Goal: Task Accomplishment & Management: Manage account settings

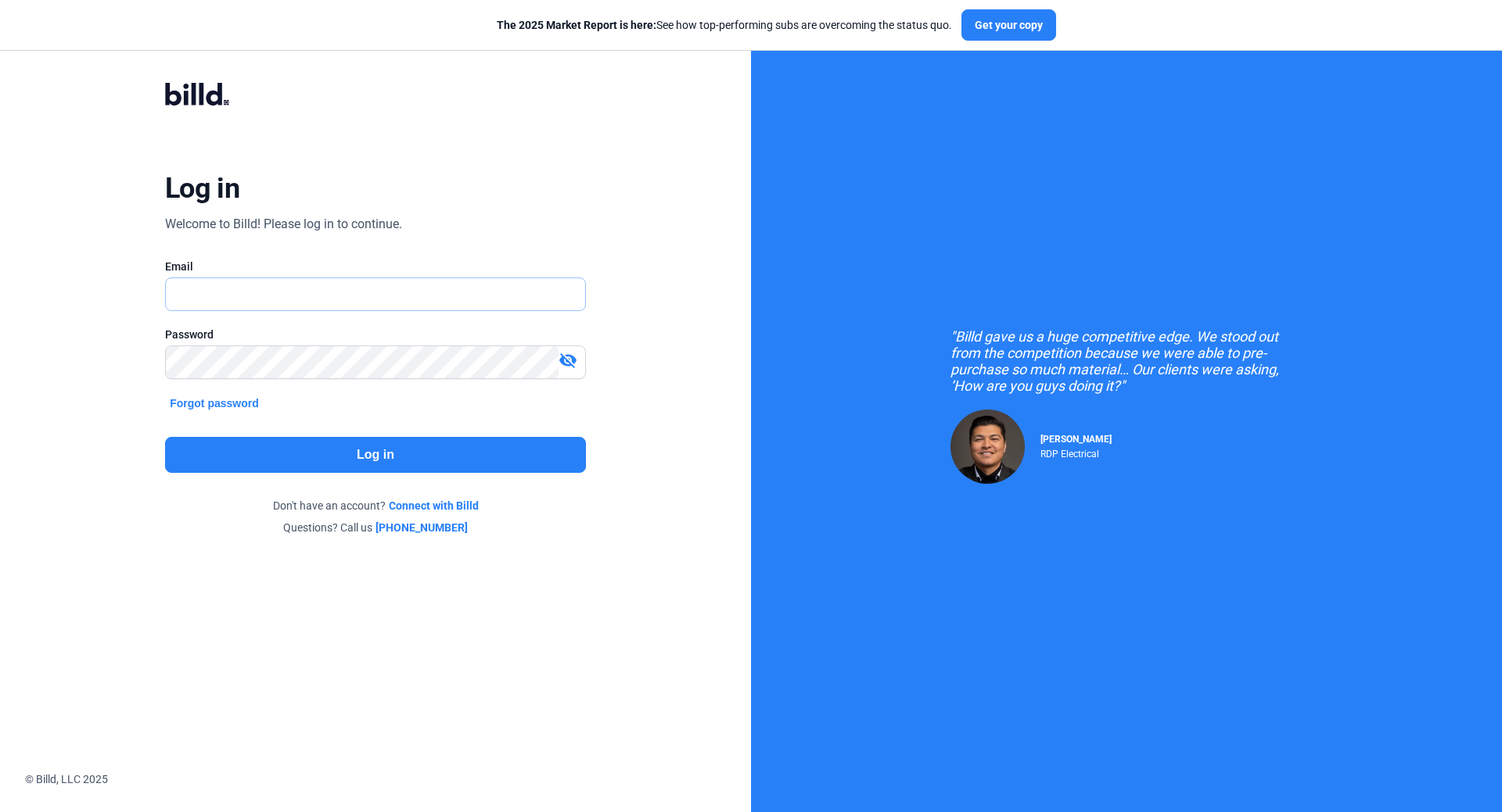
type input "[EMAIL_ADDRESS][DOMAIN_NAME]"
click at [421, 455] on button "Log in" at bounding box center [375, 455] width 421 height 36
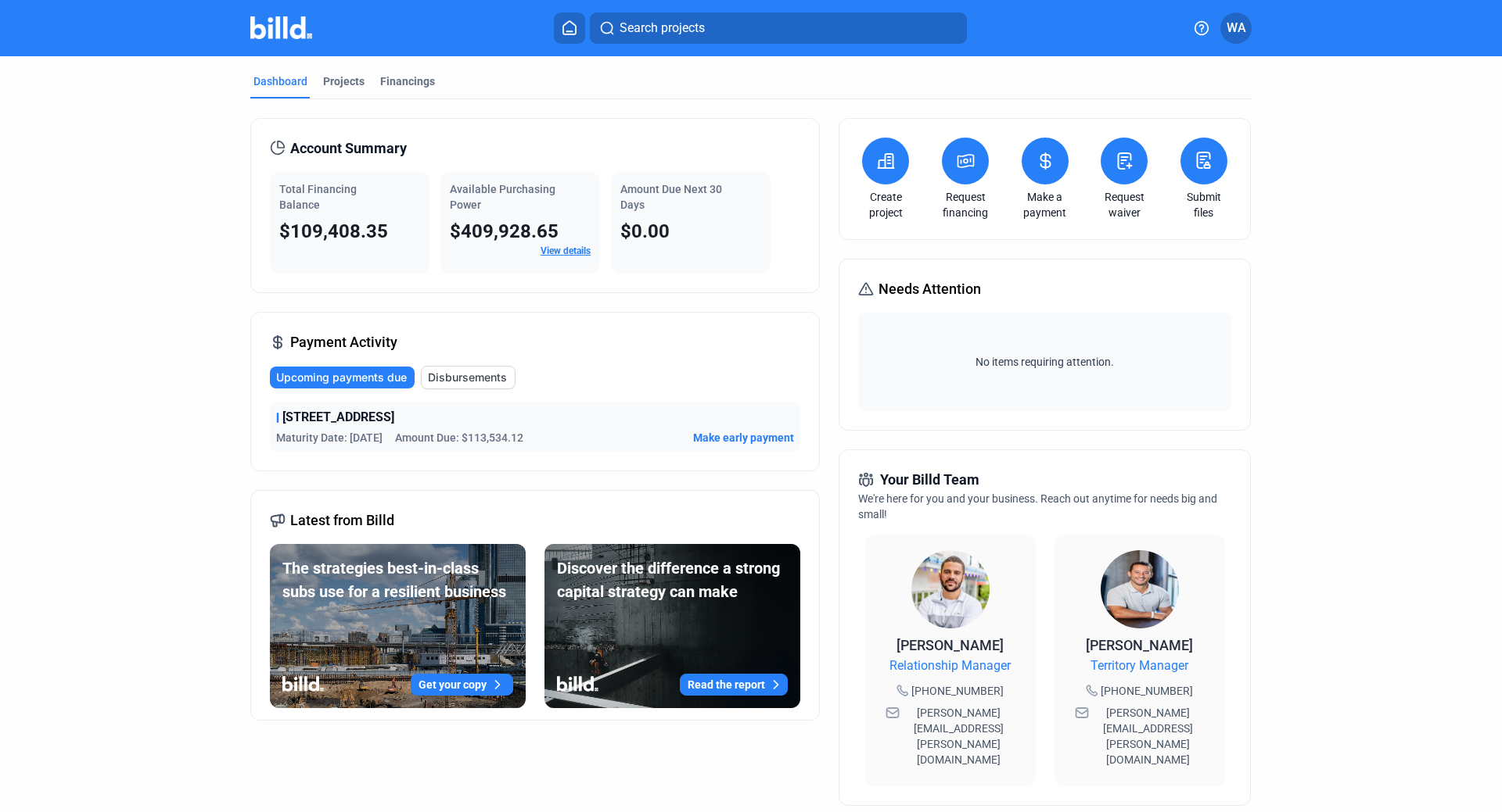
click at [301, 197] on div "Total Financing Balance" at bounding box center [349, 197] width 141 height 31
click at [317, 216] on div "Total Financing Balance $109,408.35" at bounding box center [349, 223] width 159 height 102
click at [561, 253] on link "View details" at bounding box center [565, 251] width 50 height 11
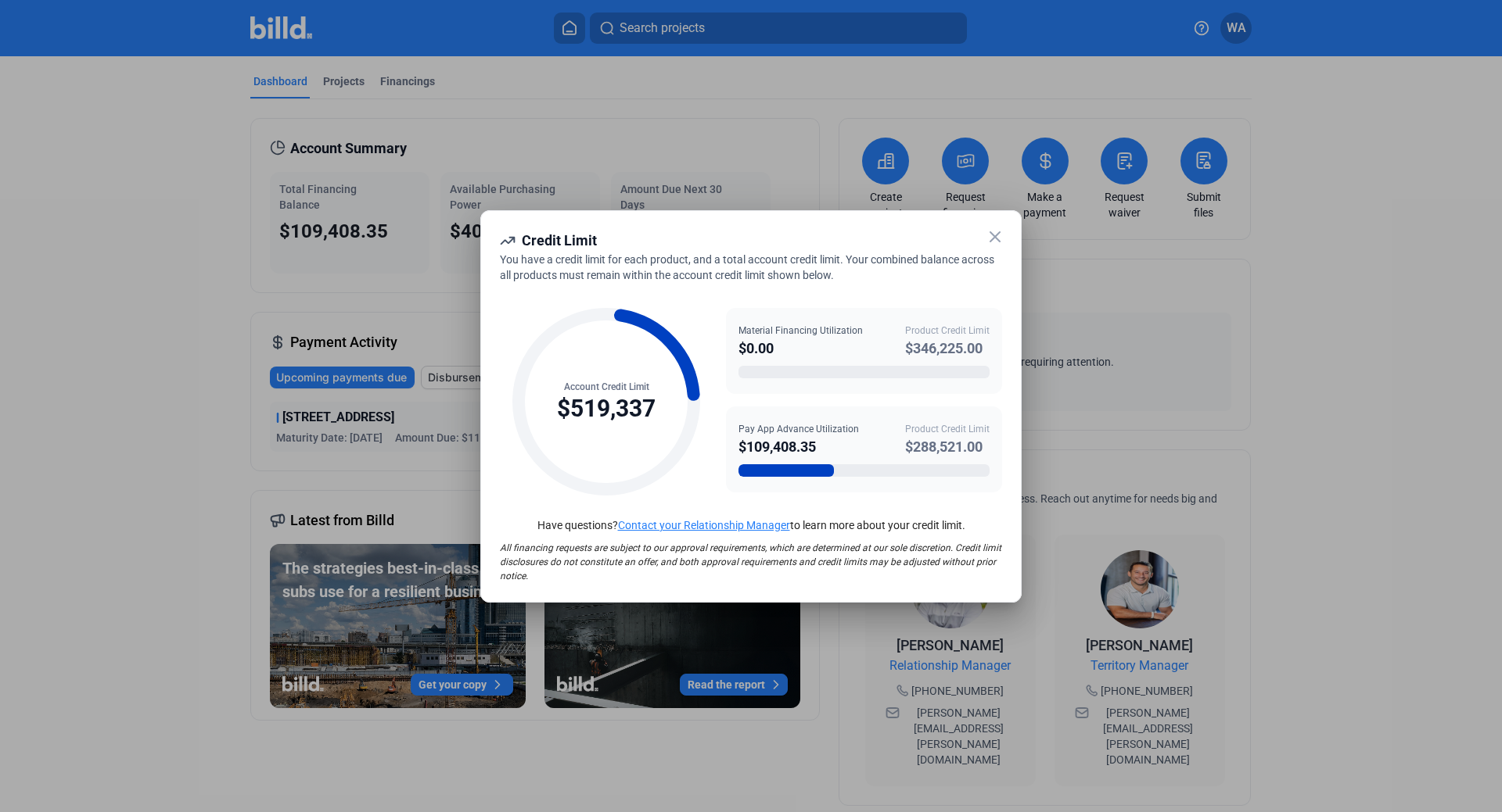
click at [994, 236] on icon at bounding box center [995, 237] width 9 height 9
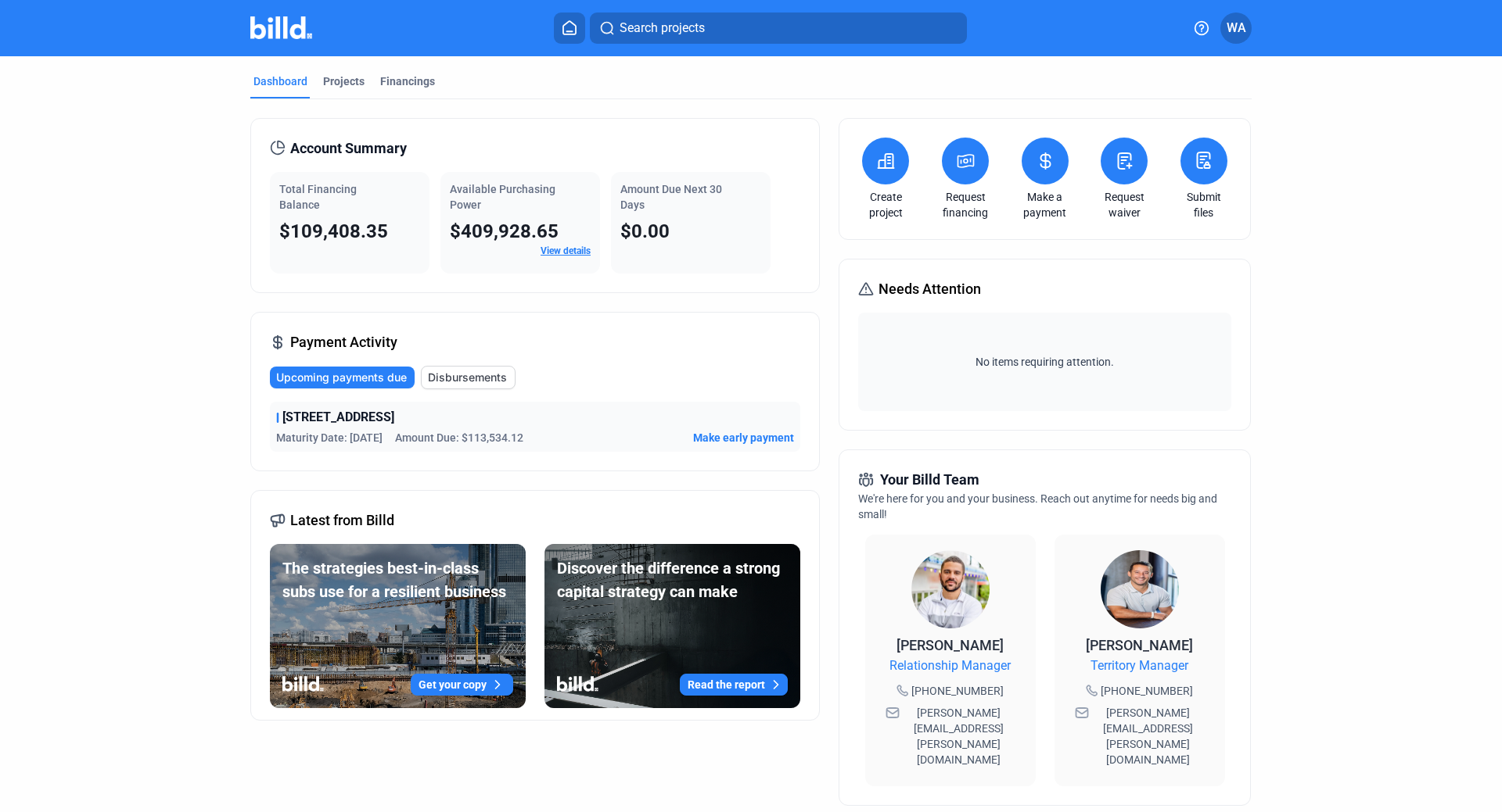
click at [1385, 278] on dashboard "Dashboard Projects Financings Account Summary Total Financing Balance $109,408.…" at bounding box center [751, 597] width 1351 height 1081
click at [957, 158] on icon at bounding box center [965, 161] width 20 height 19
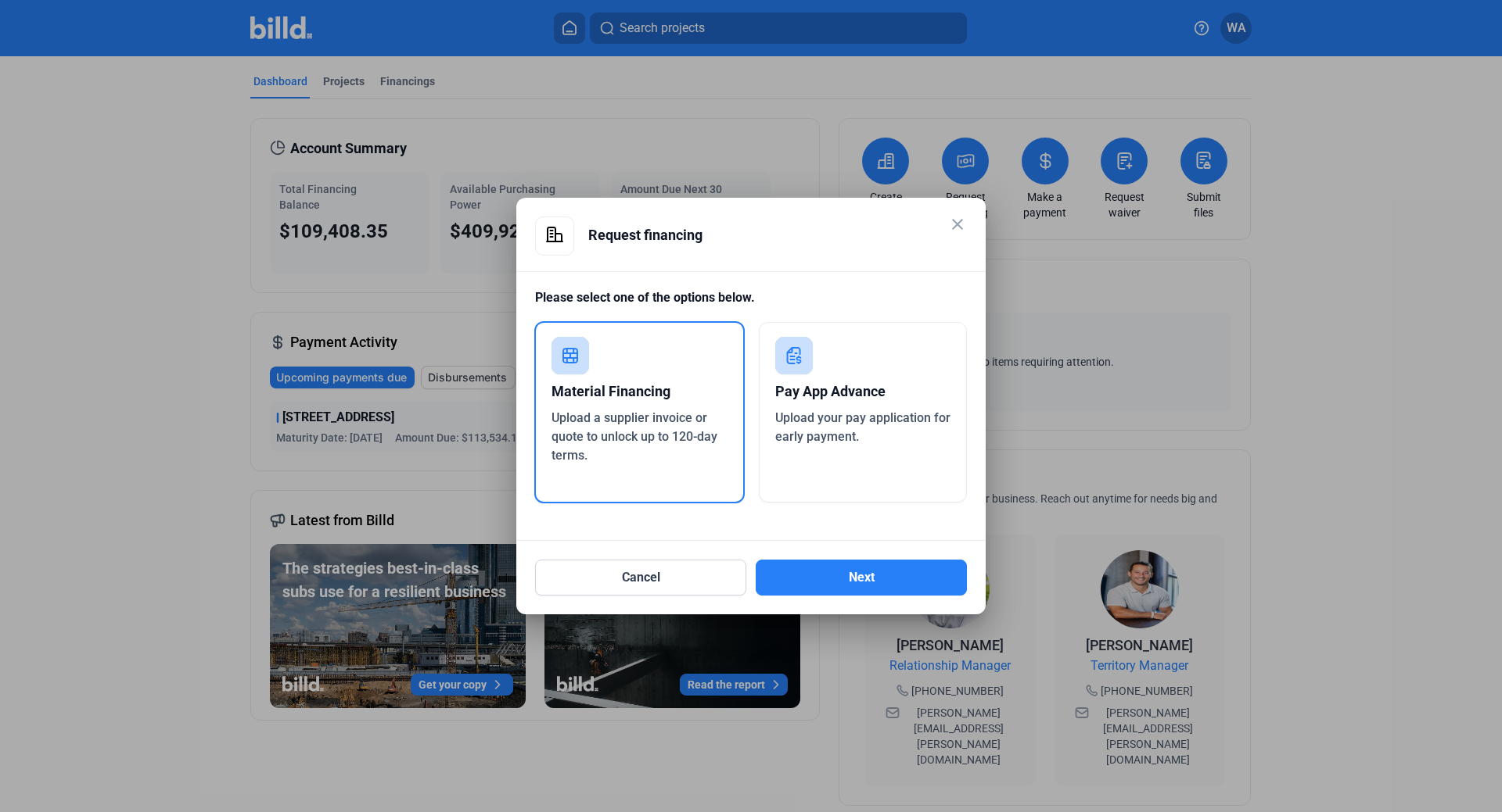
click at [958, 225] on mat-icon "close" at bounding box center [958, 225] width 19 height 19
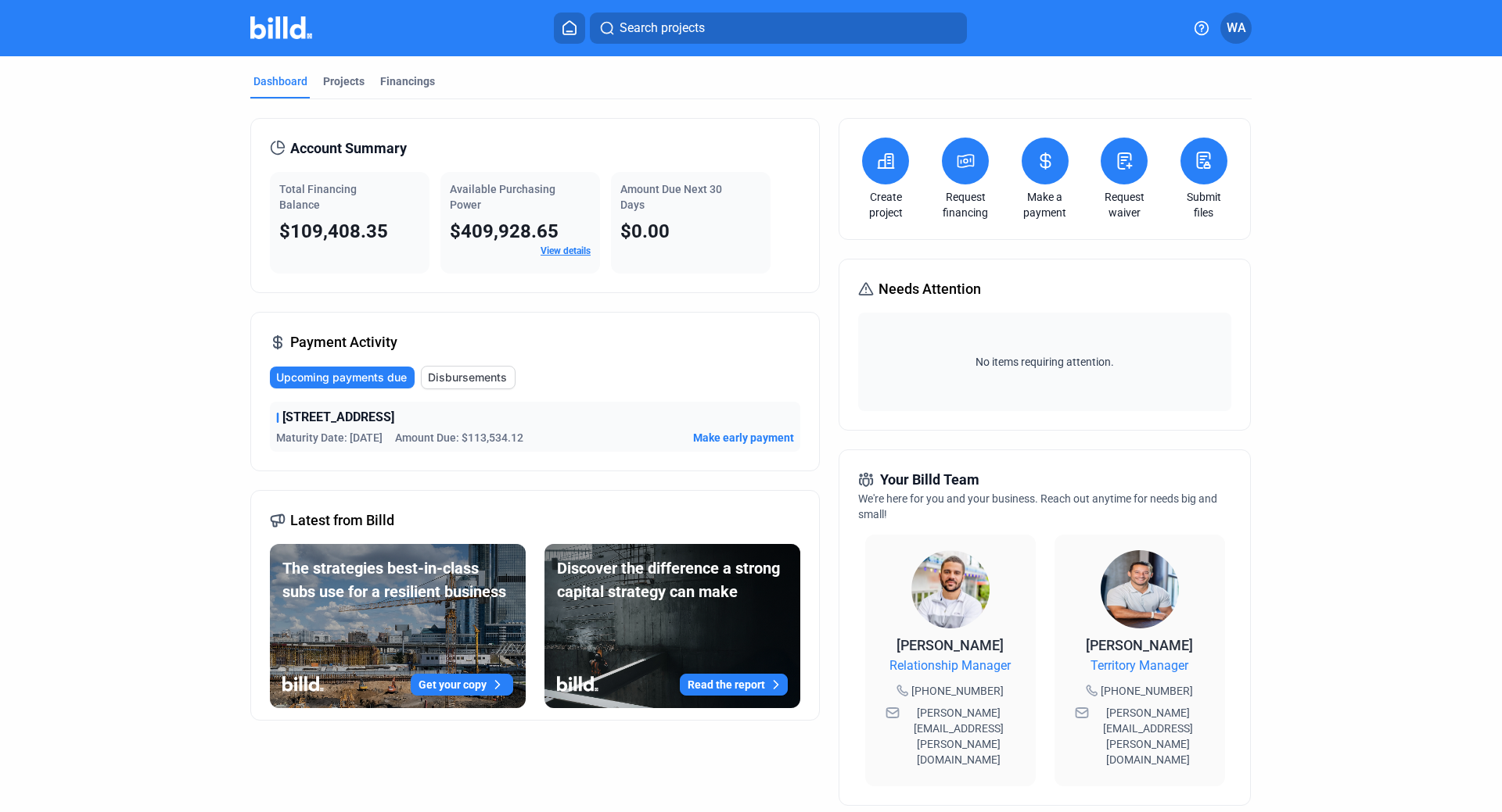
click at [132, 135] on dashboard "Dashboard Projects Financings Account Summary Total Financing Balance $109,408.…" at bounding box center [751, 597] width 1351 height 1081
click at [145, 152] on dashboard "Dashboard Projects Financings Account Summary Total Financing Balance $109,408.…" at bounding box center [751, 597] width 1351 height 1081
drag, startPoint x: 1247, startPoint y: 203, endPoint x: 1289, endPoint y: 204, distance: 42.0
click at [1257, 205] on div "Dashboard Projects Financings Account Summary Total Financing Balance $109,408.…" at bounding box center [751, 597] width 1063 height 1081
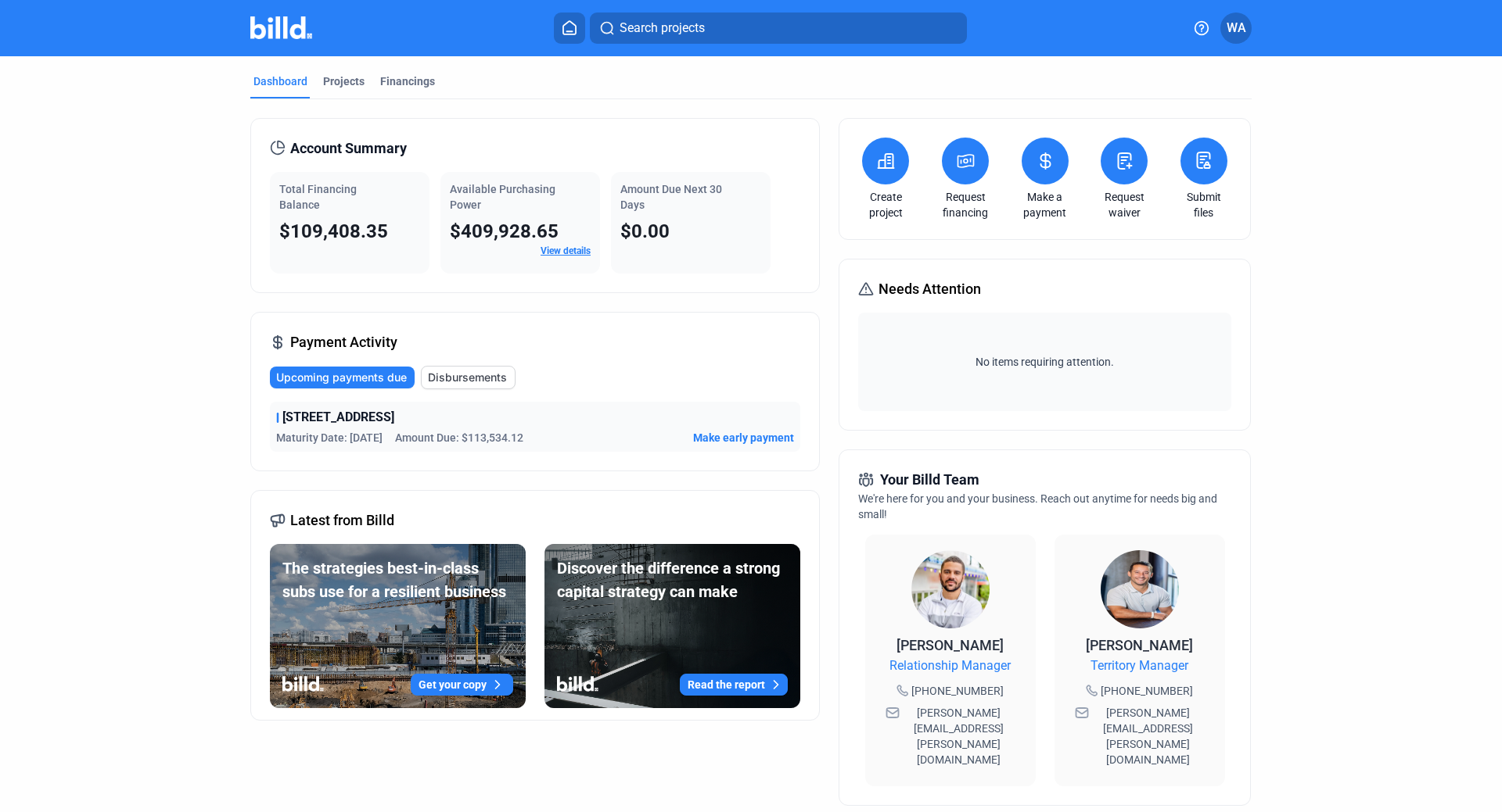
click at [1289, 204] on dashboard "Dashboard Projects Financings Account Summary Total Financing Balance $109,408.…" at bounding box center [751, 597] width 1351 height 1081
click at [1254, 233] on div "Dashboard Projects Financings Account Summary Total Financing Balance $109,408.…" at bounding box center [751, 597] width 1063 height 1081
